Goal: Use online tool/utility

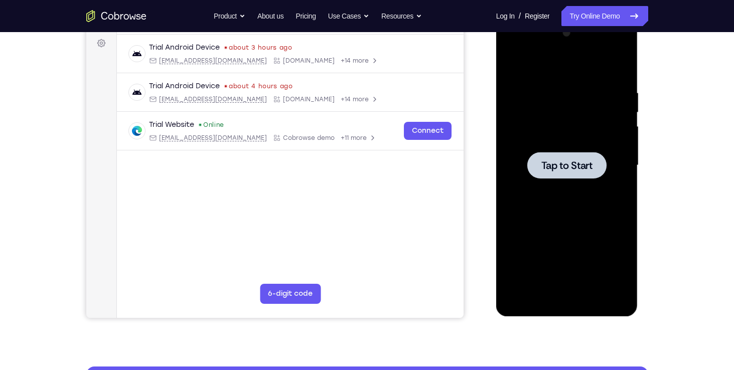
scroll to position [148, 0]
click at [571, 164] on span "Tap to Start" at bounding box center [566, 166] width 51 height 10
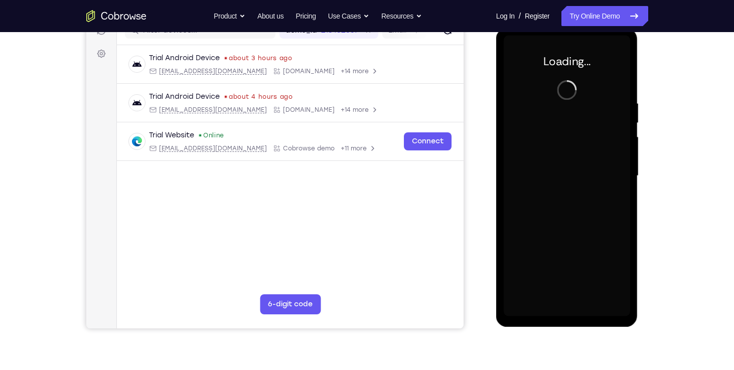
scroll to position [136, 0]
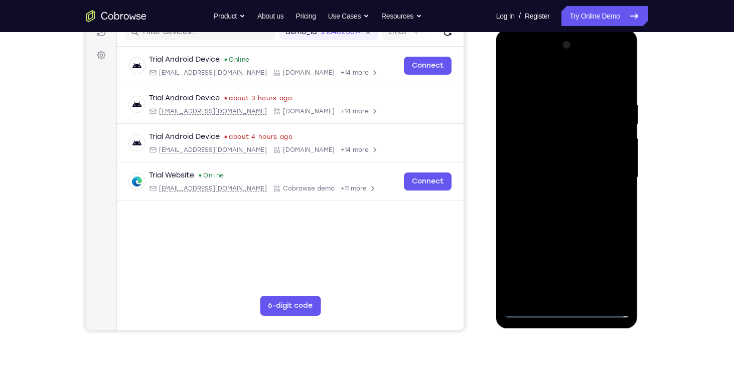
click at [568, 306] on div at bounding box center [567, 177] width 126 height 281
click at [566, 307] on div at bounding box center [567, 177] width 126 height 281
click at [613, 271] on div at bounding box center [567, 177] width 126 height 281
click at [561, 81] on div at bounding box center [567, 177] width 126 height 281
click at [607, 168] on div at bounding box center [567, 177] width 126 height 281
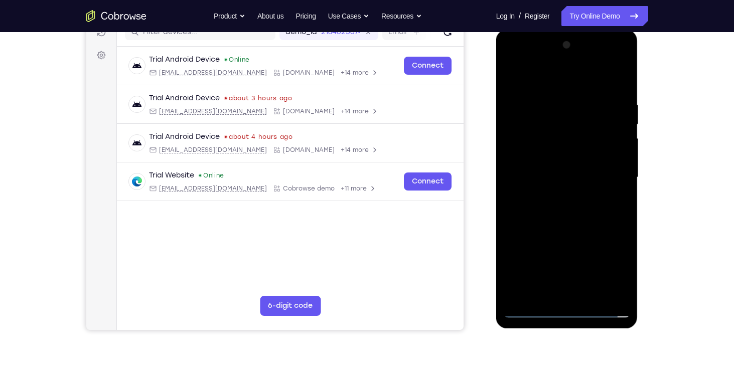
click at [554, 196] on div at bounding box center [567, 177] width 126 height 281
click at [559, 168] on div at bounding box center [567, 177] width 126 height 281
click at [550, 149] on div at bounding box center [567, 177] width 126 height 281
click at [555, 174] on div at bounding box center [567, 177] width 126 height 281
click at [552, 207] on div at bounding box center [567, 177] width 126 height 281
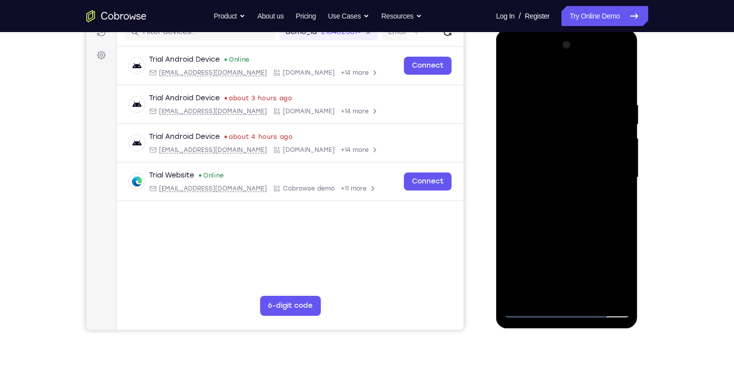
click at [544, 200] on div at bounding box center [567, 177] width 126 height 281
click at [554, 99] on div at bounding box center [567, 177] width 126 height 281
click at [619, 89] on div at bounding box center [567, 177] width 126 height 281
click at [556, 93] on div at bounding box center [567, 177] width 126 height 281
click at [606, 291] on div at bounding box center [567, 177] width 126 height 281
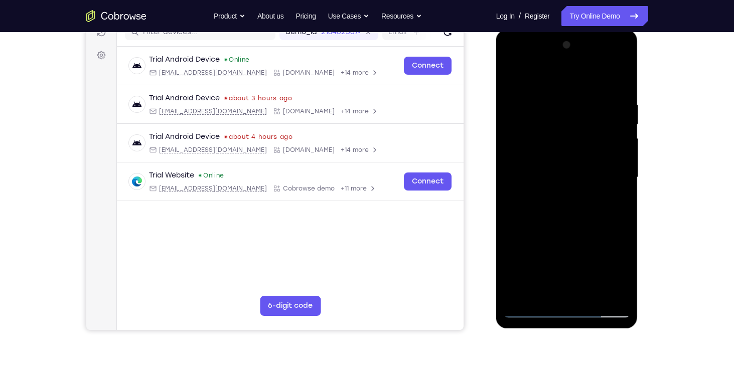
click at [619, 78] on div at bounding box center [567, 177] width 126 height 281
click at [593, 291] on div at bounding box center [567, 177] width 126 height 281
click at [560, 227] on div at bounding box center [567, 177] width 126 height 281
click at [576, 164] on div at bounding box center [567, 177] width 126 height 281
click at [511, 75] on div at bounding box center [567, 177] width 126 height 281
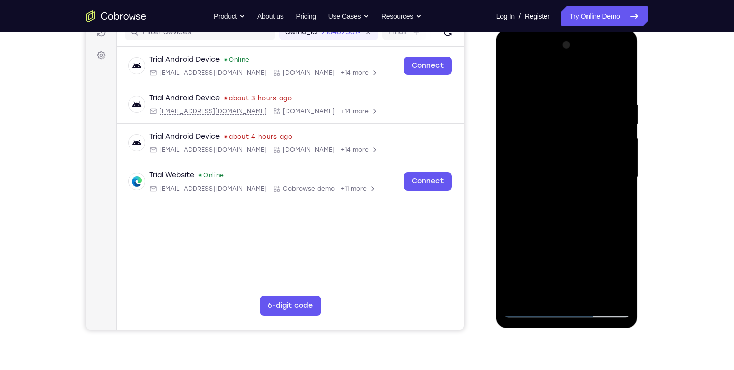
click at [566, 187] on div at bounding box center [567, 177] width 126 height 281
click at [514, 78] on div at bounding box center [567, 177] width 126 height 281
click at [581, 89] on div at bounding box center [567, 177] width 126 height 281
click at [621, 210] on div at bounding box center [567, 177] width 126 height 281
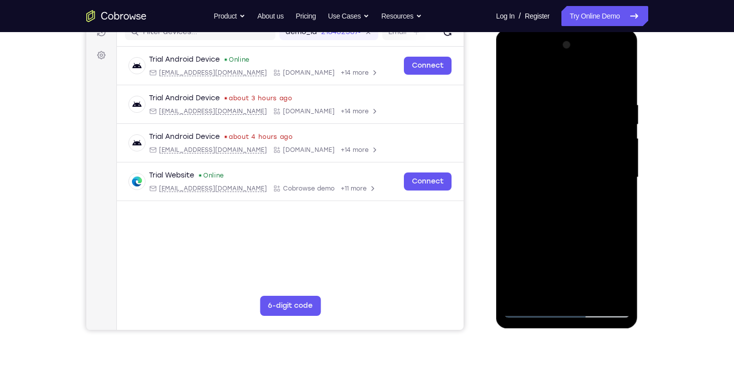
click at [618, 73] on div at bounding box center [567, 177] width 126 height 281
click at [617, 81] on div at bounding box center [567, 177] width 126 height 281
click at [585, 99] on div at bounding box center [567, 177] width 126 height 281
click at [620, 81] on div at bounding box center [567, 177] width 126 height 281
click at [620, 98] on div at bounding box center [567, 177] width 126 height 281
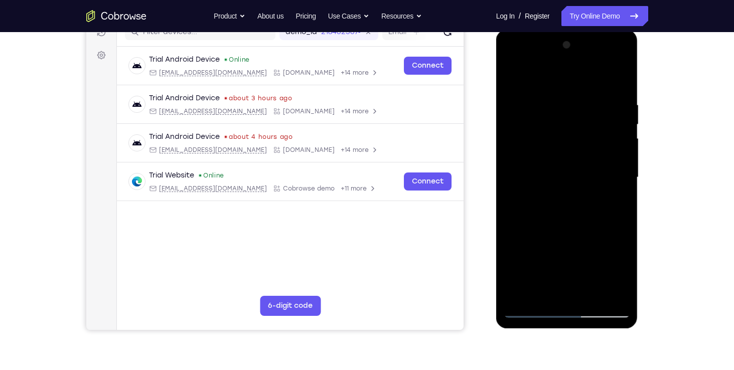
click at [618, 79] on div at bounding box center [567, 177] width 126 height 281
click at [624, 200] on div at bounding box center [567, 177] width 126 height 281
click at [622, 200] on div at bounding box center [567, 177] width 126 height 281
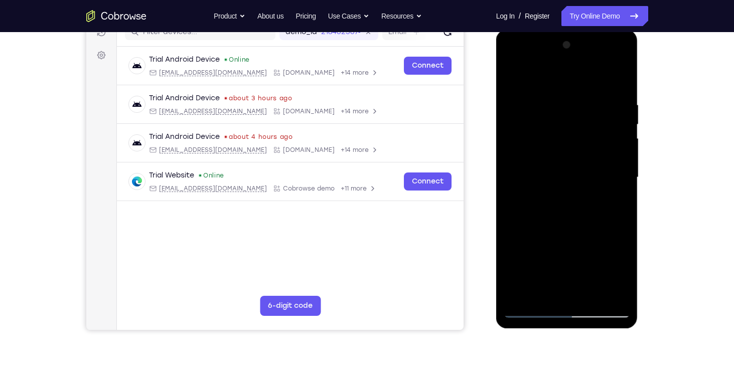
click at [622, 198] on div at bounding box center [567, 177] width 126 height 281
click at [522, 292] on div at bounding box center [567, 177] width 126 height 281
